Goal: Navigation & Orientation: Find specific page/section

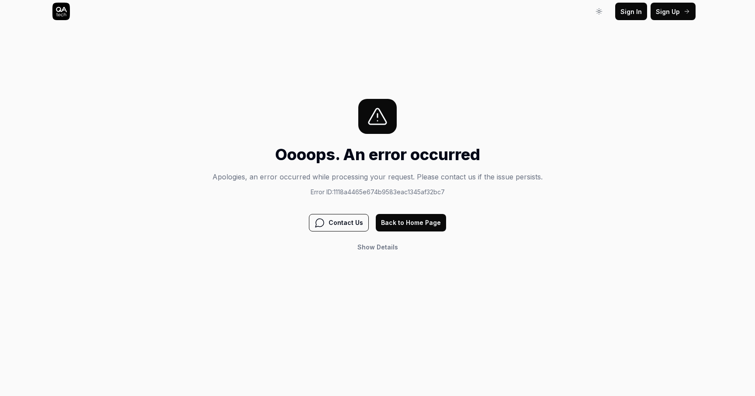
click at [400, 221] on button "Back to Home Page" at bounding box center [411, 222] width 70 height 17
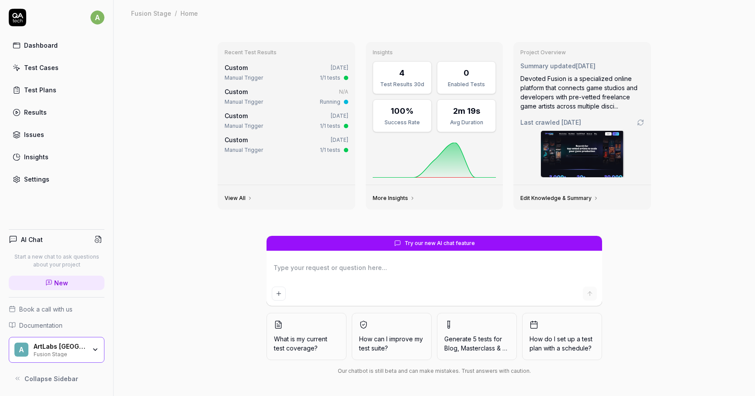
click at [51, 342] on div "ArtLabs Europe" at bounding box center [60, 346] width 52 height 8
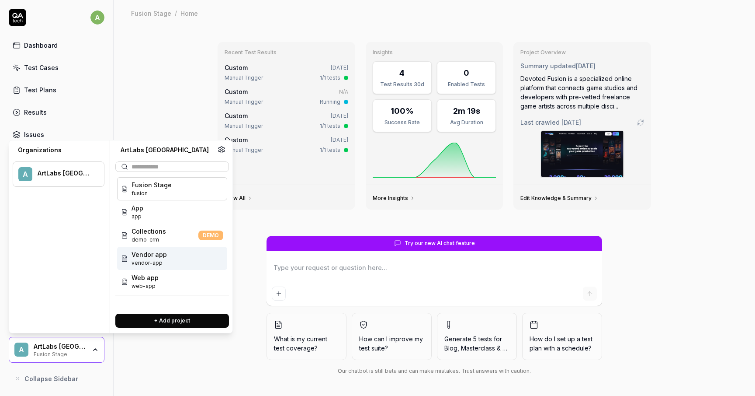
click at [276, 213] on div "Recent Test Results Custom Aug 26, 2025 Manual Trigger 1/1 tests Custom N/A Man…" at bounding box center [435, 125] width 448 height 181
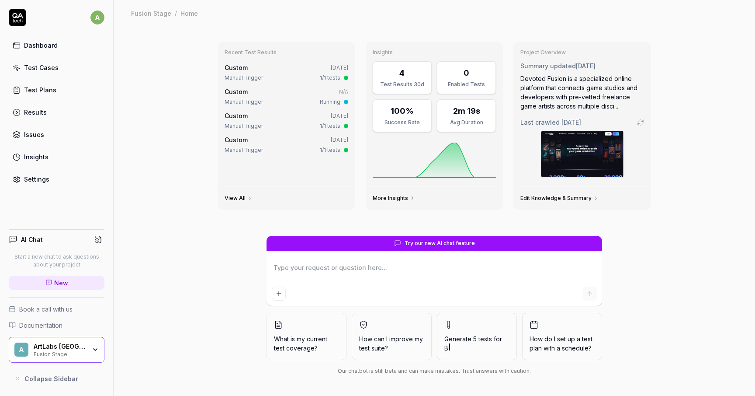
type textarea "*"
click at [91, 344] on div "A ArtLabs Europe Fusion Stage" at bounding box center [57, 350] width 96 height 26
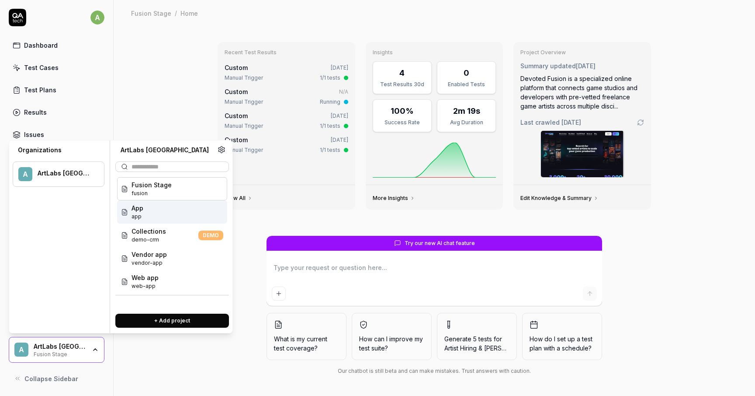
click at [151, 210] on div "App app" at bounding box center [172, 211] width 110 height 23
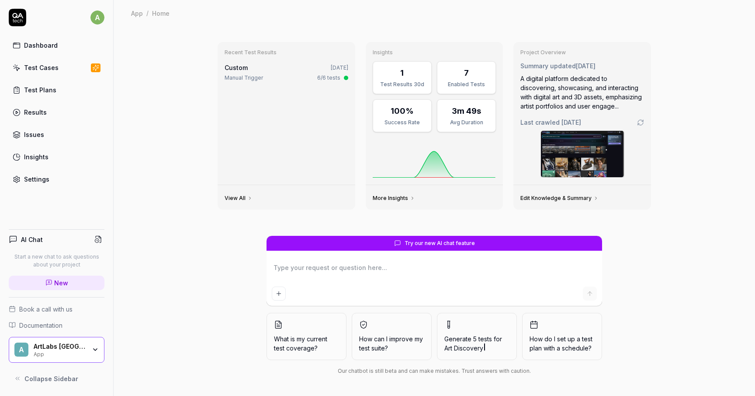
click at [84, 345] on div "ArtLabs [GEOGRAPHIC_DATA]" at bounding box center [60, 346] width 52 height 8
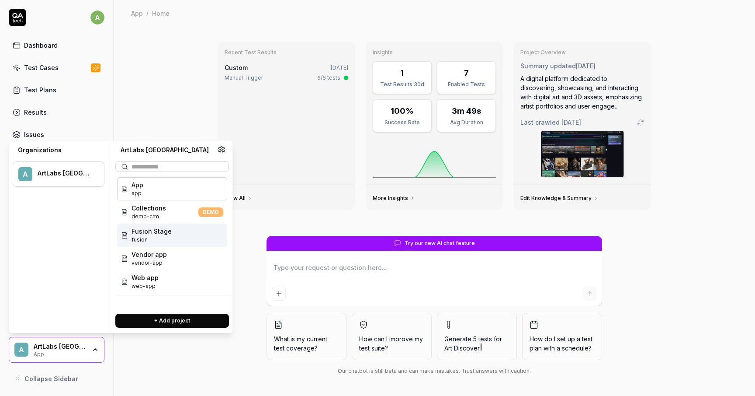
click at [154, 234] on span "Fusion Stage" at bounding box center [152, 230] width 40 height 9
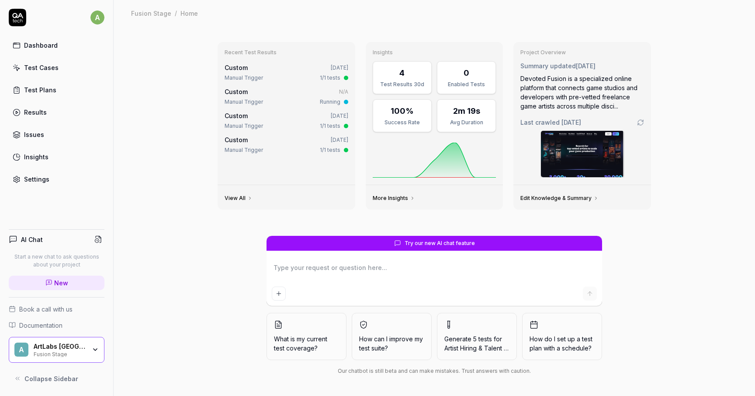
click at [80, 348] on div "ArtLabs [GEOGRAPHIC_DATA]" at bounding box center [60, 346] width 52 height 8
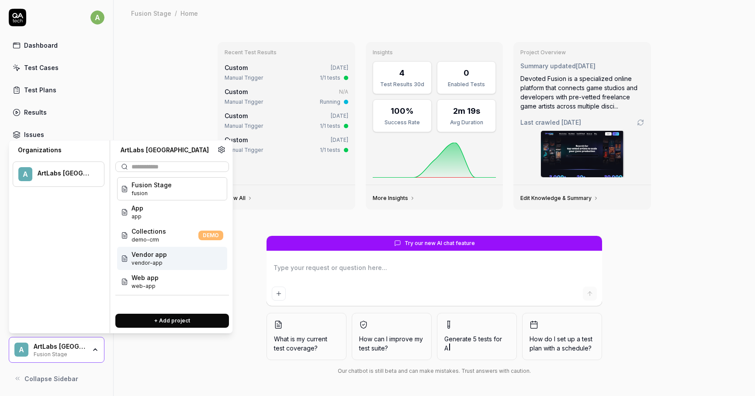
click at [152, 256] on span "Vendor app" at bounding box center [149, 254] width 35 height 9
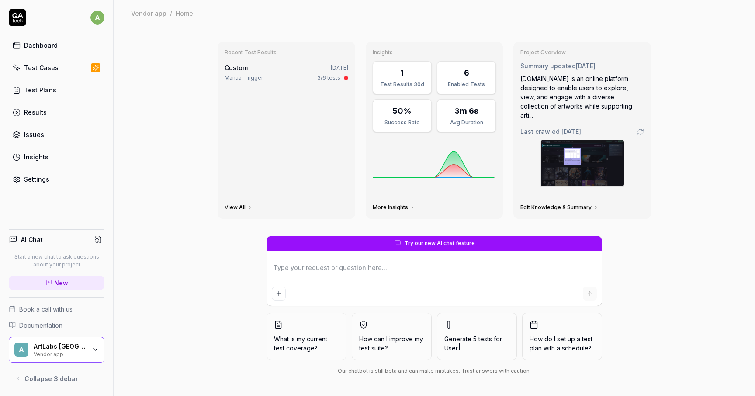
click at [262, 71] on div "Custom [DATE]" at bounding box center [287, 67] width 124 height 9
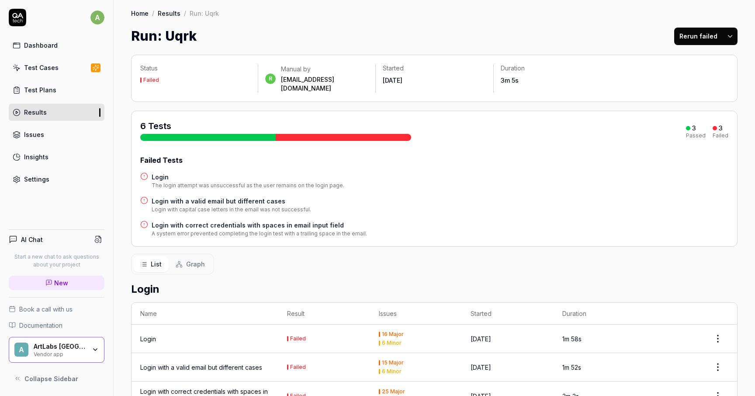
click at [199, 259] on span "Graph" at bounding box center [195, 263] width 19 height 9
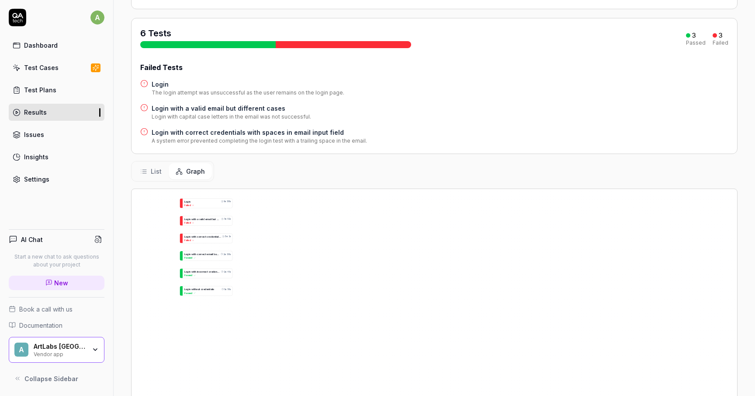
scroll to position [211, 0]
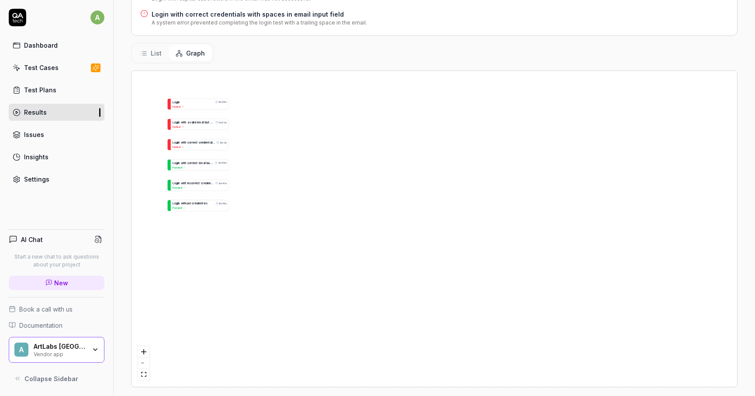
drag, startPoint x: 247, startPoint y: 146, endPoint x: 262, endPoint y: 246, distance: 100.4
click at [262, 245] on div "L o g i n 1m 58s Failed L o g i n w i t h a v a l i d e m a i l b u t d i f f e…" at bounding box center [435, 229] width 606 height 316
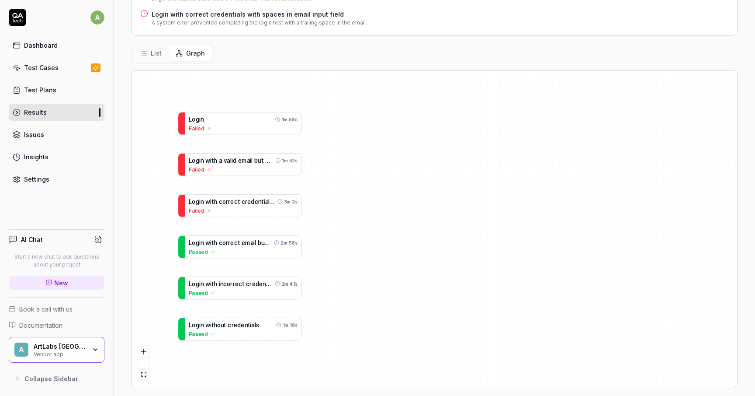
drag, startPoint x: 247, startPoint y: 195, endPoint x: 327, endPoint y: 252, distance: 97.4
click at [327, 252] on div "L o g i n 1m 58s Failed L o g i n w i t h a v a l i d e m a i l b u t d i f f e…" at bounding box center [435, 229] width 606 height 316
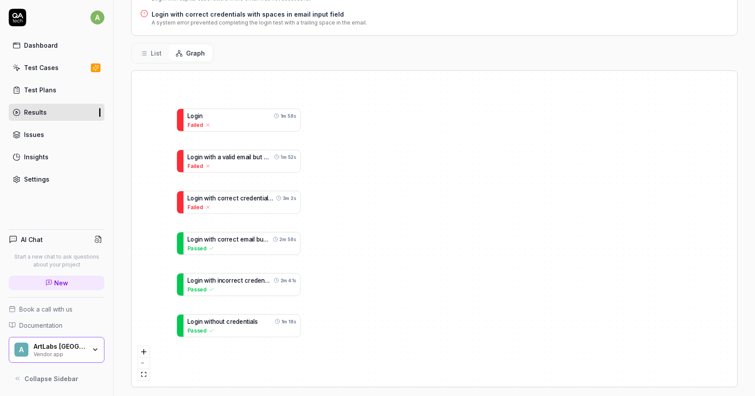
click at [157, 53] on div "List Graph" at bounding box center [172, 53] width 83 height 21
click at [156, 49] on span "List" at bounding box center [156, 53] width 11 height 9
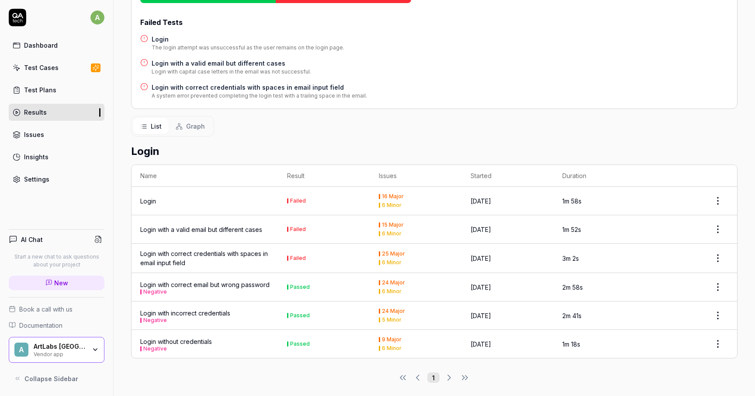
click at [221, 196] on div "Login" at bounding box center [204, 200] width 129 height 9
click at [64, 337] on div "A ArtLabs Europe Vendor app" at bounding box center [57, 350] width 96 height 26
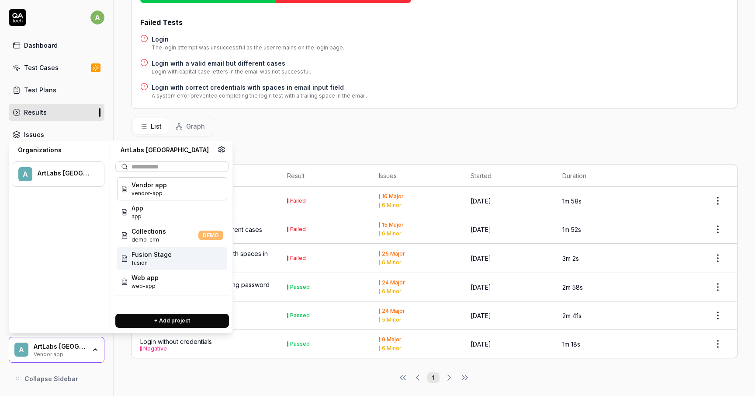
click at [157, 257] on span "Fusion Stage" at bounding box center [152, 254] width 40 height 9
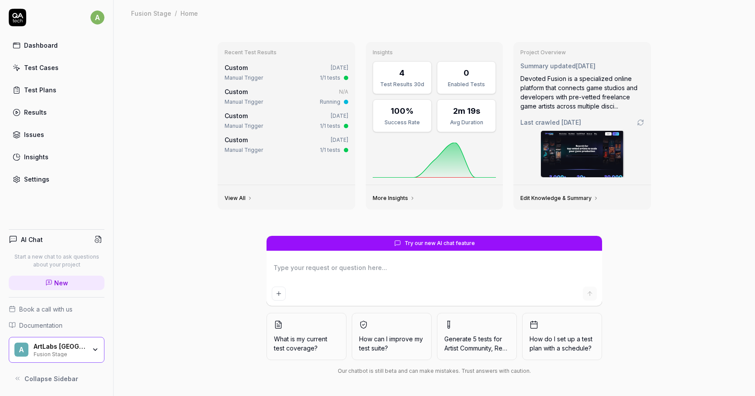
click at [238, 97] on div "Custom N/A Manual Trigger Running" at bounding box center [287, 96] width 124 height 19
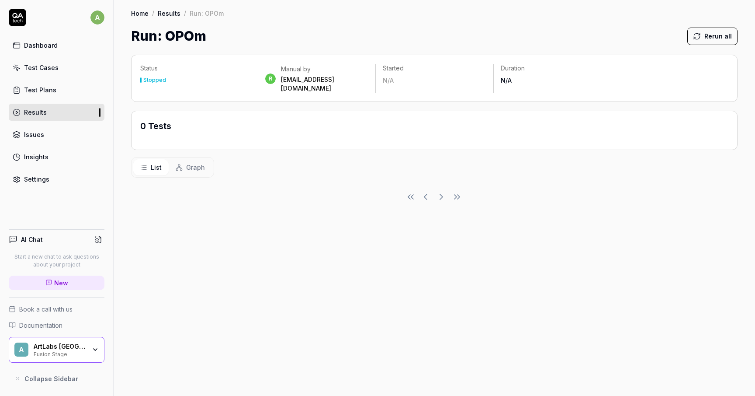
click at [56, 88] on link "Test Plans" at bounding box center [57, 89] width 96 height 17
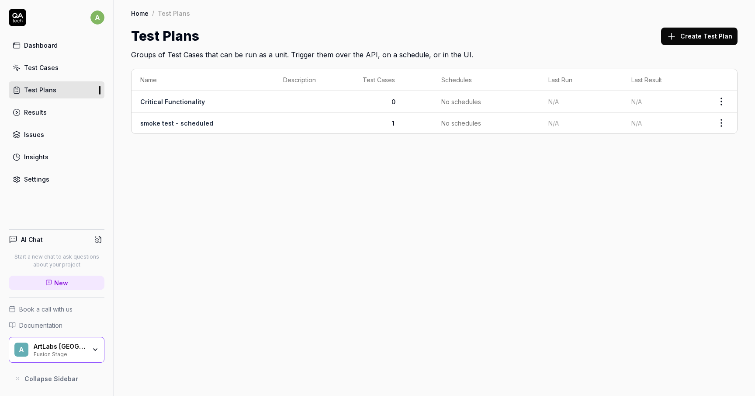
click at [59, 351] on div "Fusion Stage" at bounding box center [60, 353] width 52 height 7
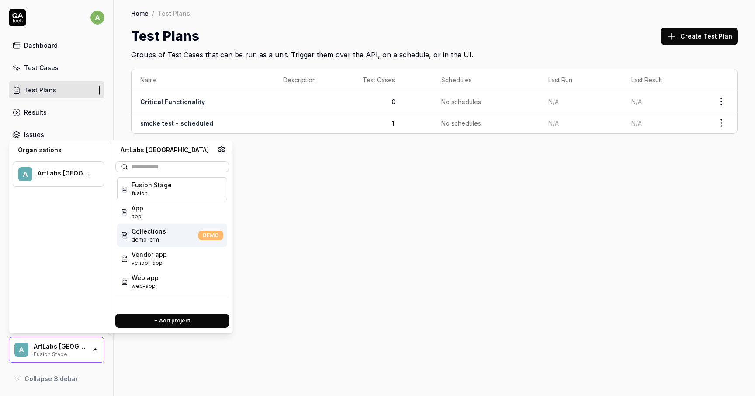
click at [154, 225] on div "Collections demo-crm DEMO" at bounding box center [172, 234] width 110 height 23
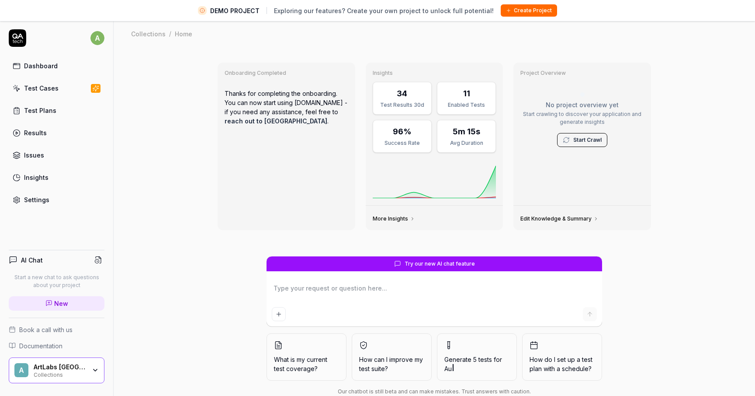
click at [39, 87] on div "Test Cases" at bounding box center [41, 87] width 35 height 9
type textarea "*"
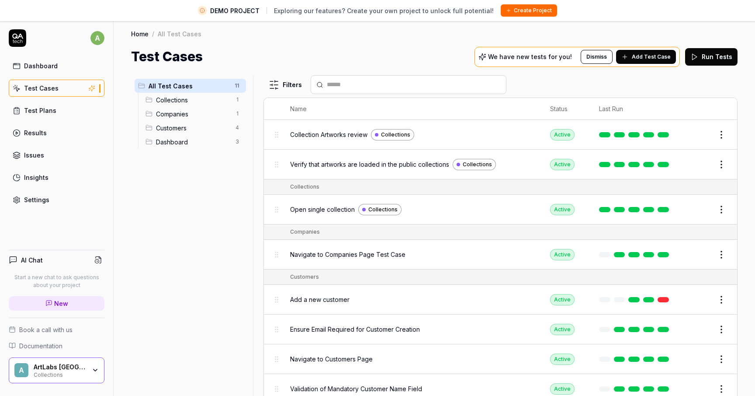
click at [182, 126] on span "Customers" at bounding box center [193, 127] width 74 height 9
